Goal: Obtain resource: Obtain resource

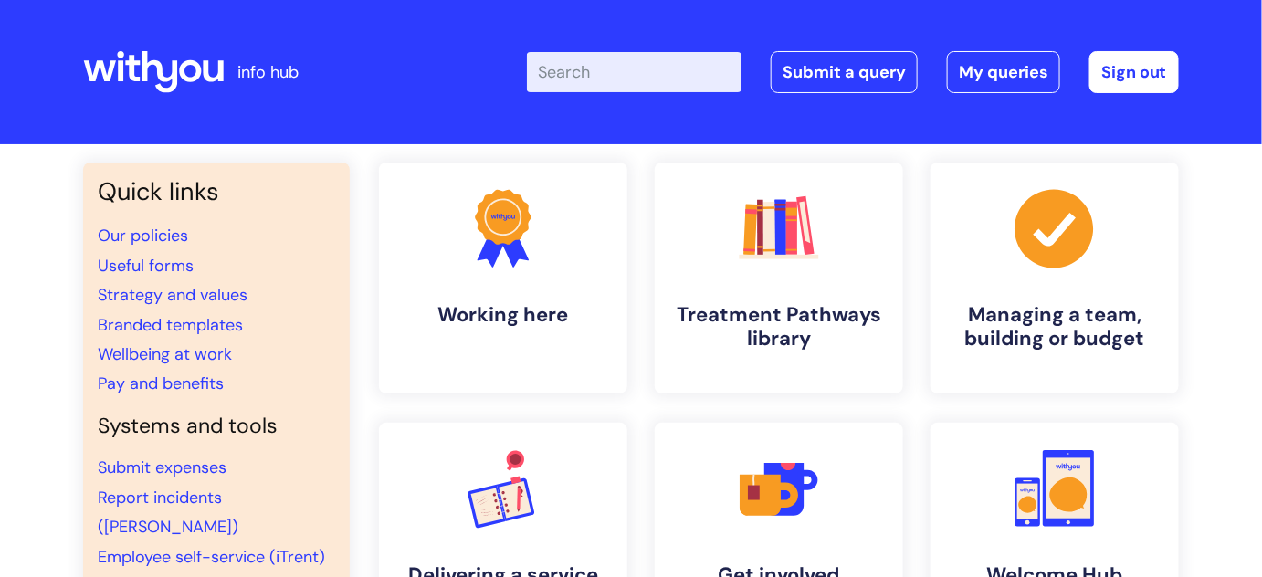
click at [628, 65] on input "Enter your search term here..." at bounding box center [634, 72] width 215 height 40
type input "pay"
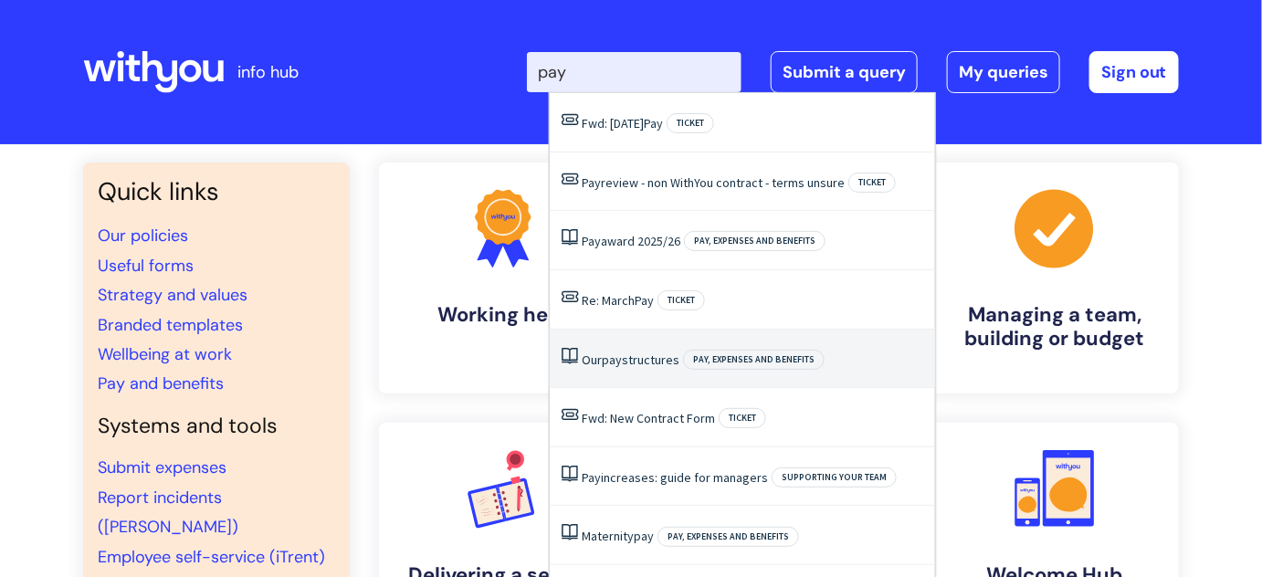
click at [648, 362] on link "Our pay structures" at bounding box center [631, 360] width 98 height 16
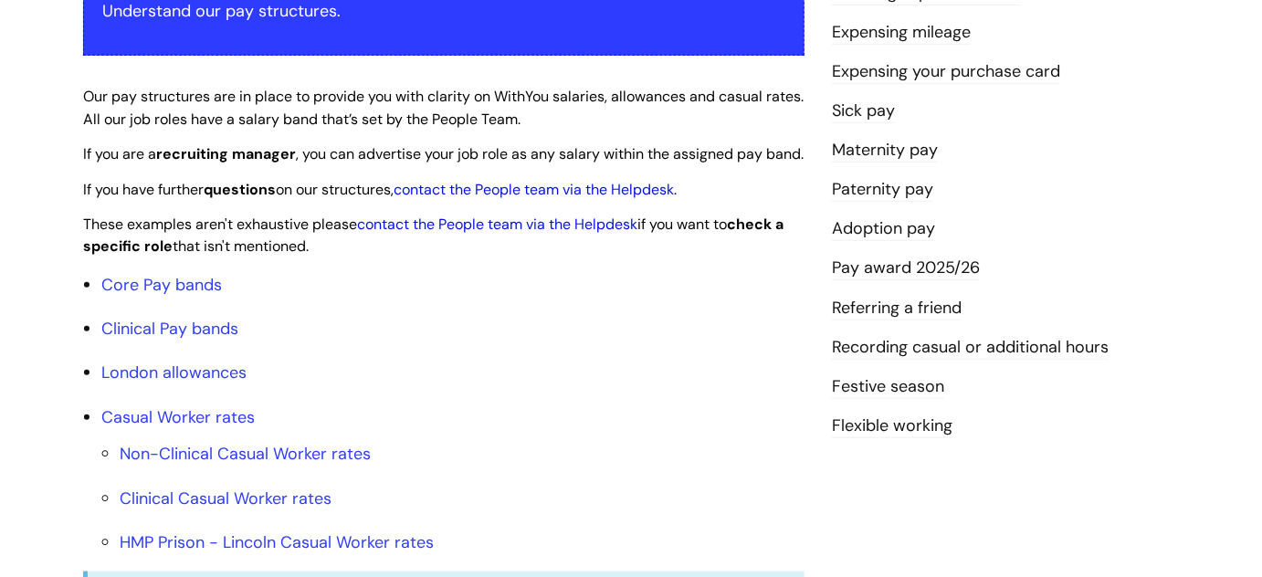
scroll to position [498, 0]
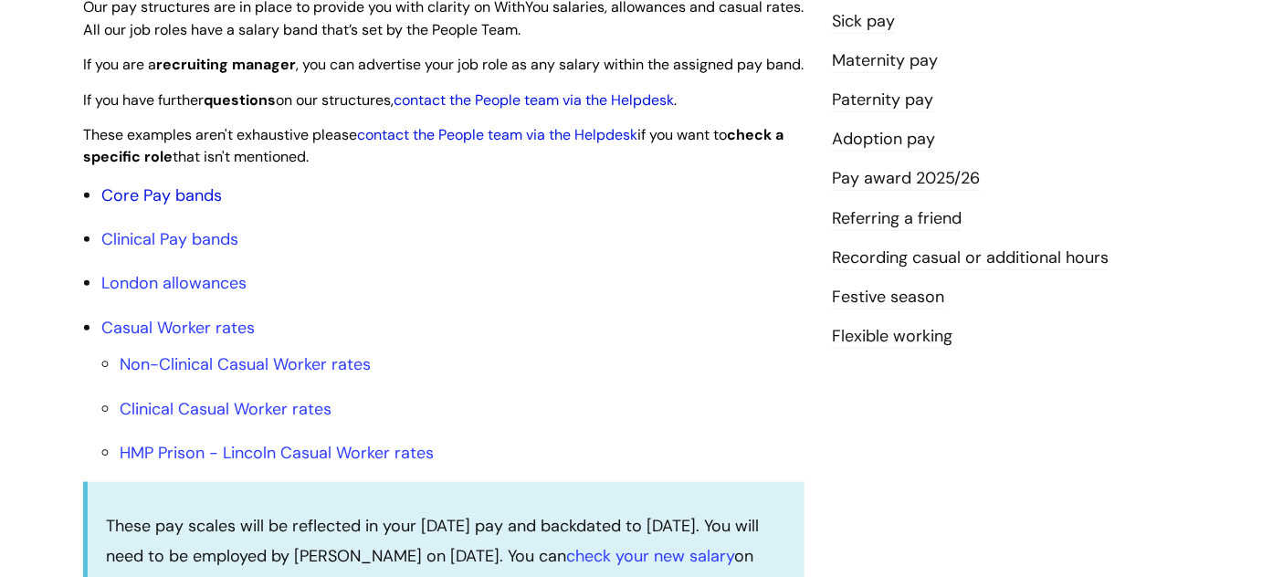
click at [184, 206] on link "Core Pay bands" at bounding box center [161, 195] width 121 height 22
click at [144, 206] on link "Core Pay bands" at bounding box center [161, 195] width 121 height 22
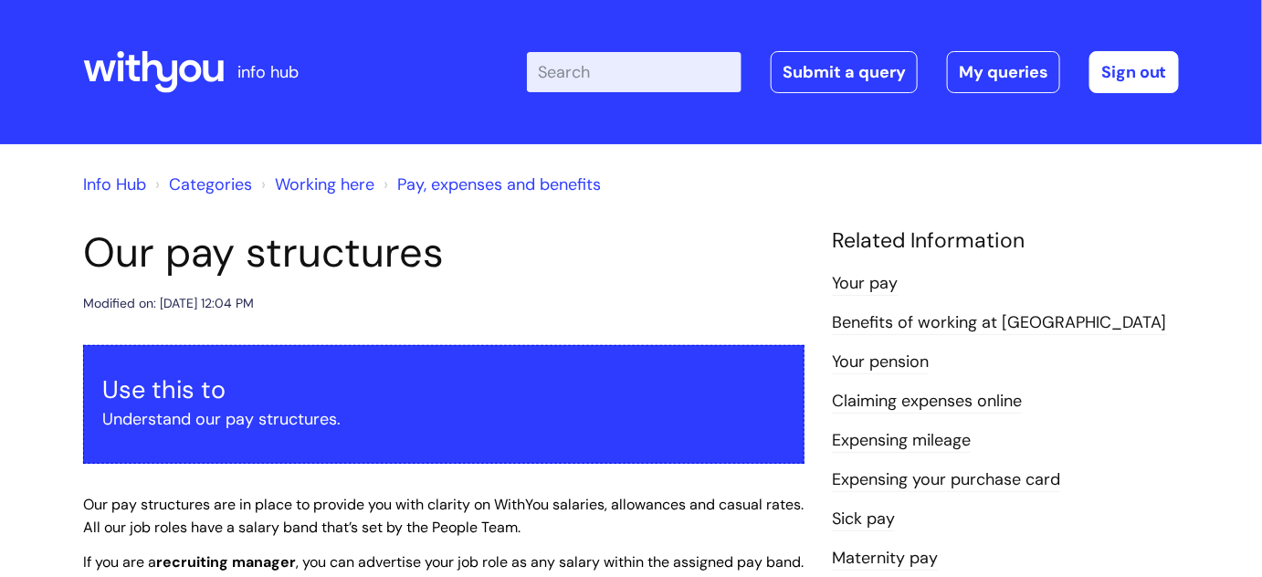
click at [607, 68] on input "Enter your search term here..." at bounding box center [634, 72] width 215 height 40
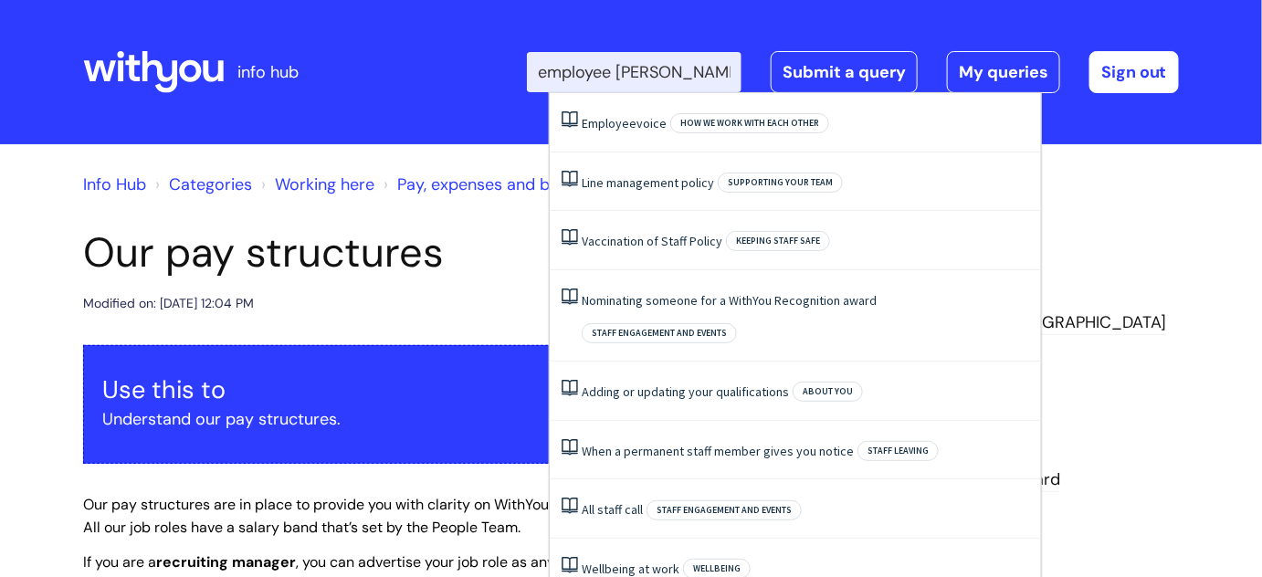
type input "employee change"
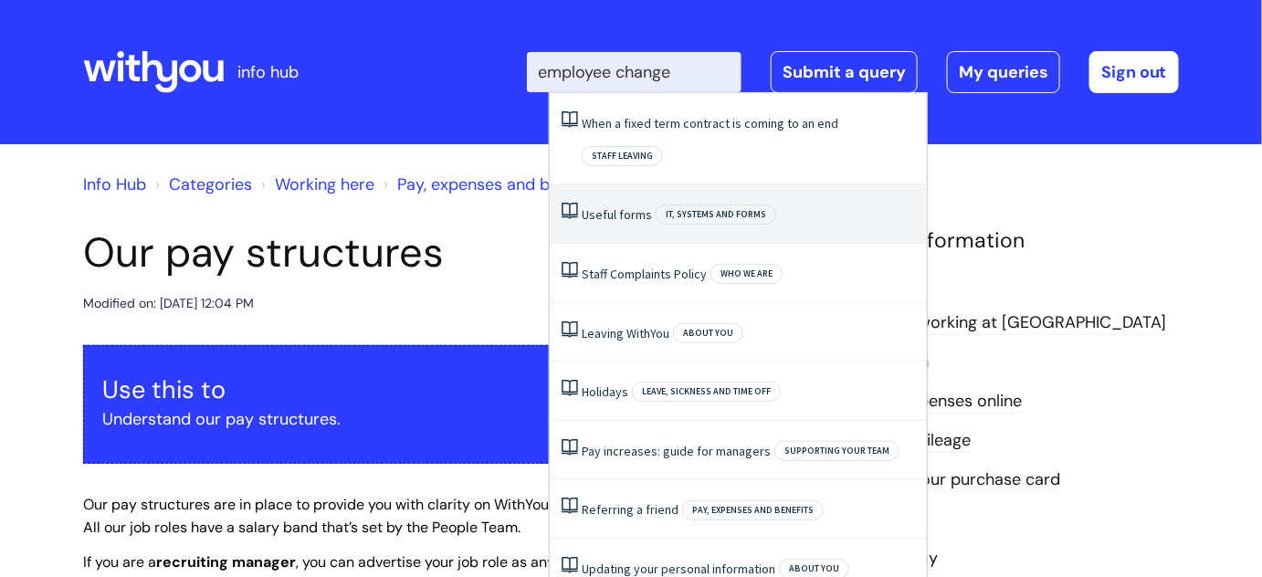
click at [601, 206] on link "Useful forms" at bounding box center [617, 214] width 70 height 16
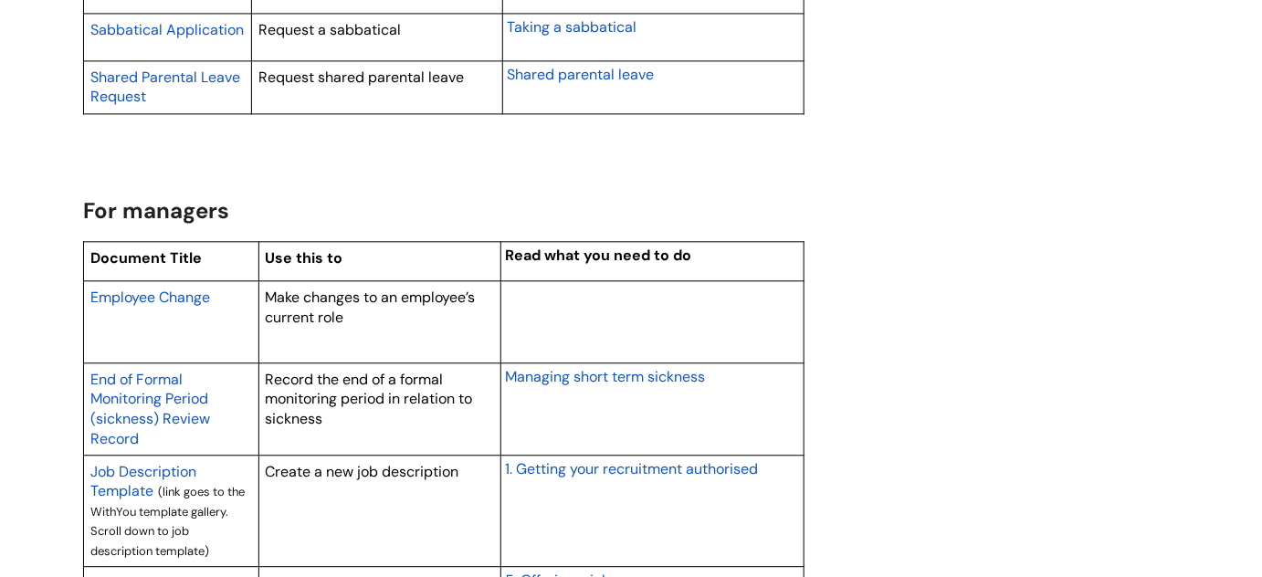
scroll to position [1328, 0]
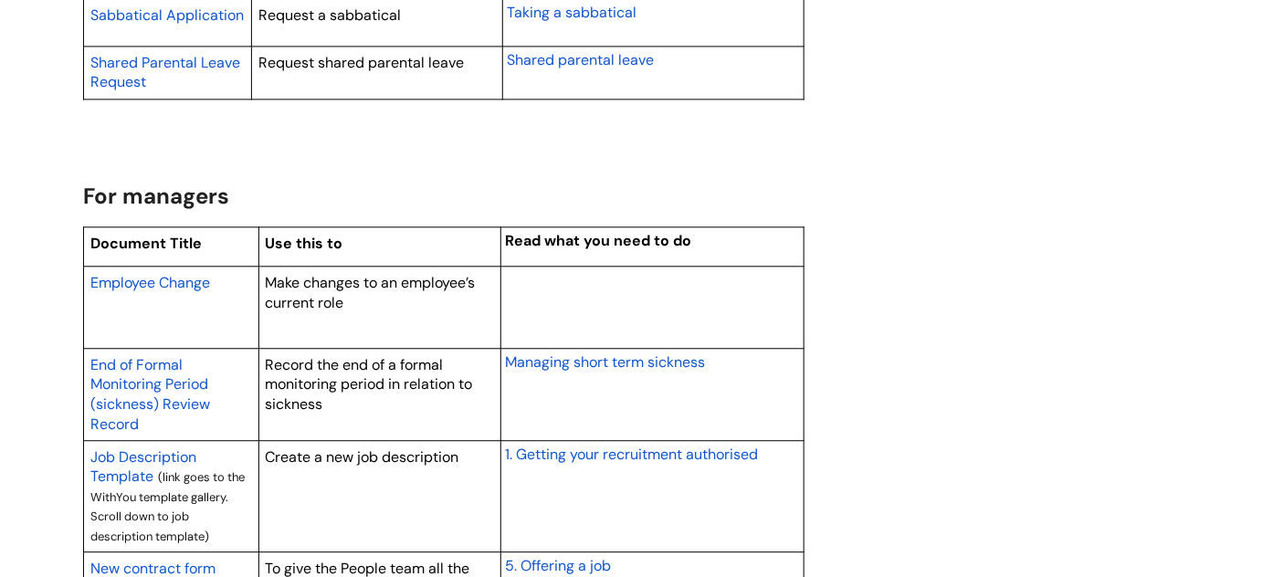
click at [170, 276] on span "Employee Change" at bounding box center [150, 282] width 120 height 19
